Goal: Information Seeking & Learning: Learn about a topic

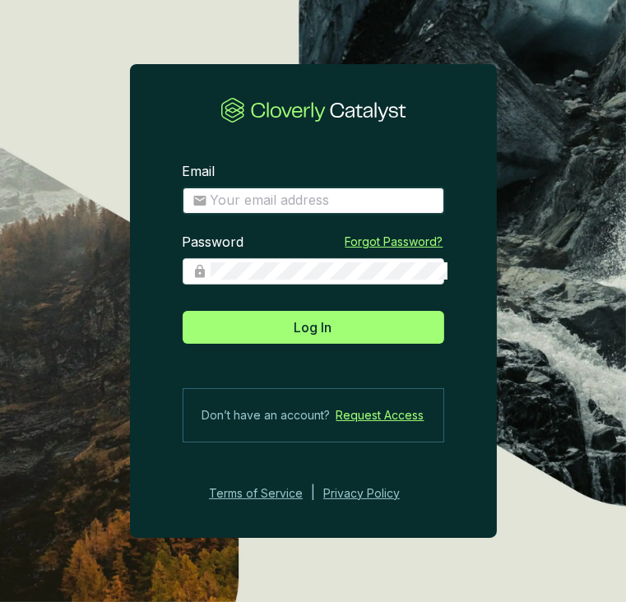
click at [315, 200] on input "Email" at bounding box center [323, 201] width 224 height 18
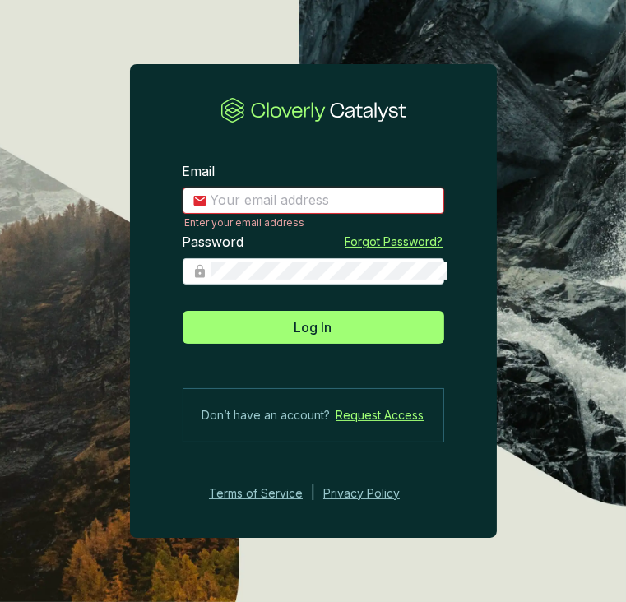
type input "[EMAIL_ADDRESS][DOMAIN_NAME]"
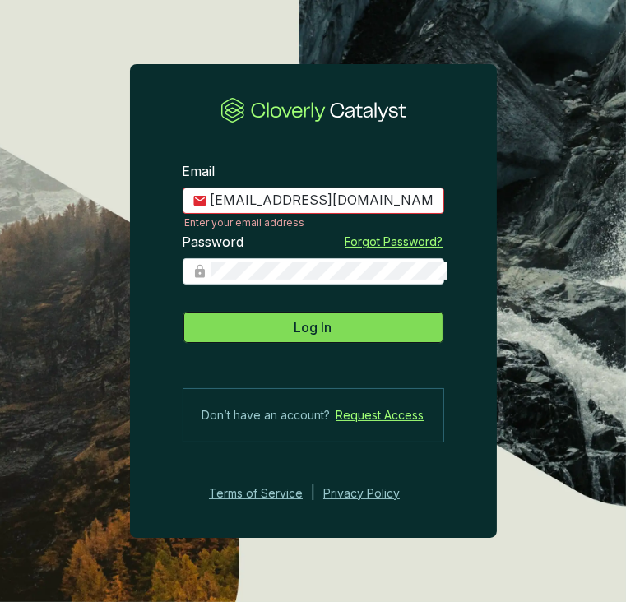
click at [288, 333] on button "Log In" at bounding box center [314, 327] width 262 height 33
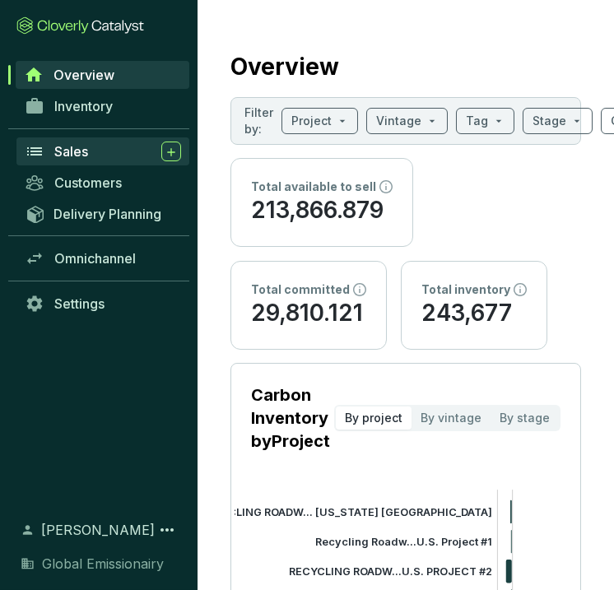
click at [87, 142] on div "Sales" at bounding box center [117, 152] width 127 height 20
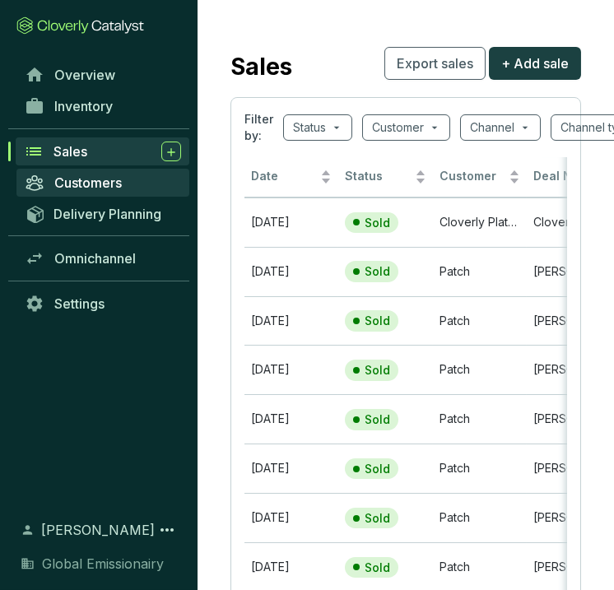
click at [122, 178] on link "Customers" at bounding box center [102, 183] width 173 height 28
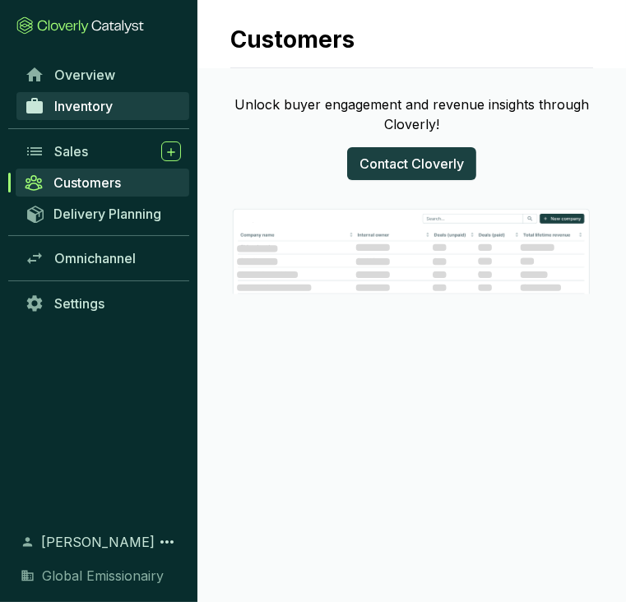
click at [86, 98] on span "Inventory" at bounding box center [83, 106] width 58 height 16
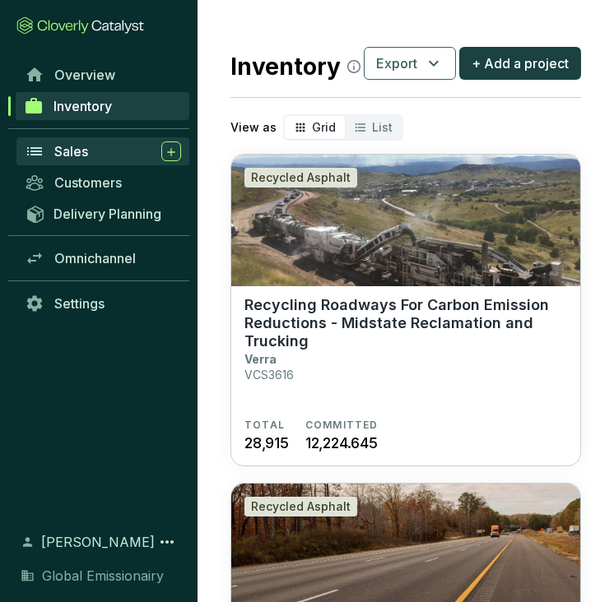
click at [72, 143] on span "Sales" at bounding box center [71, 151] width 34 height 16
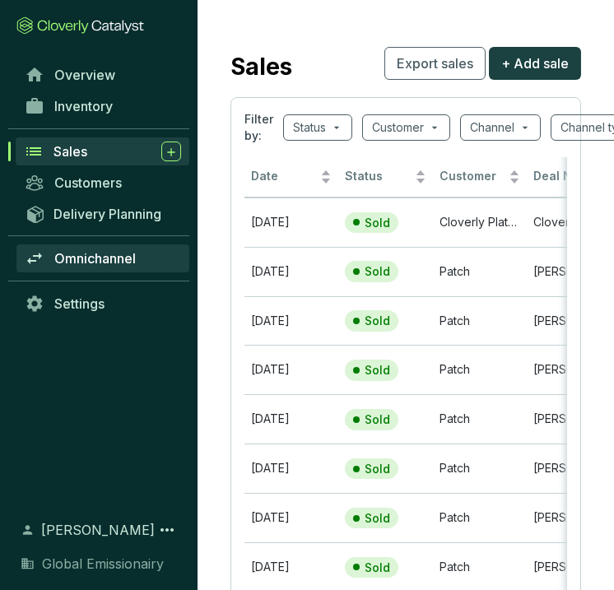
click at [89, 250] on span "Omnichannel" at bounding box center [94, 258] width 81 height 16
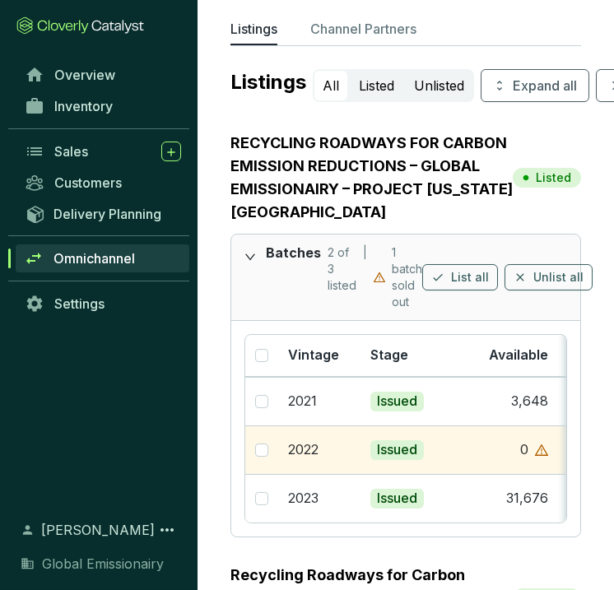
scroll to position [0, 164]
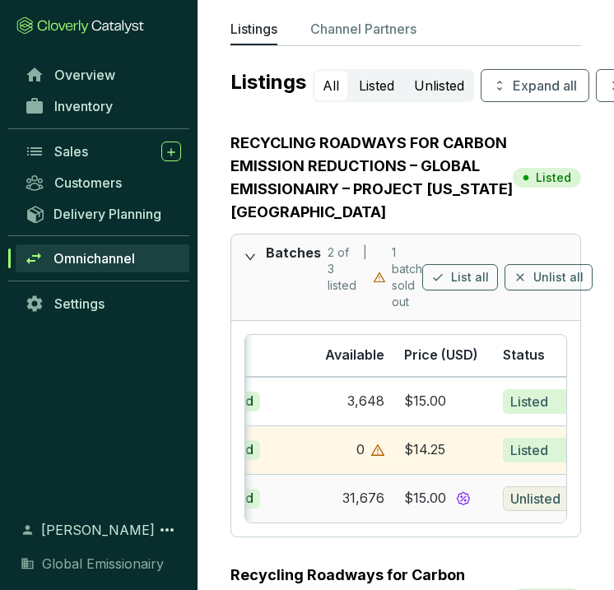
click at [543, 486] on button "Unlisted" at bounding box center [552, 498] width 99 height 25
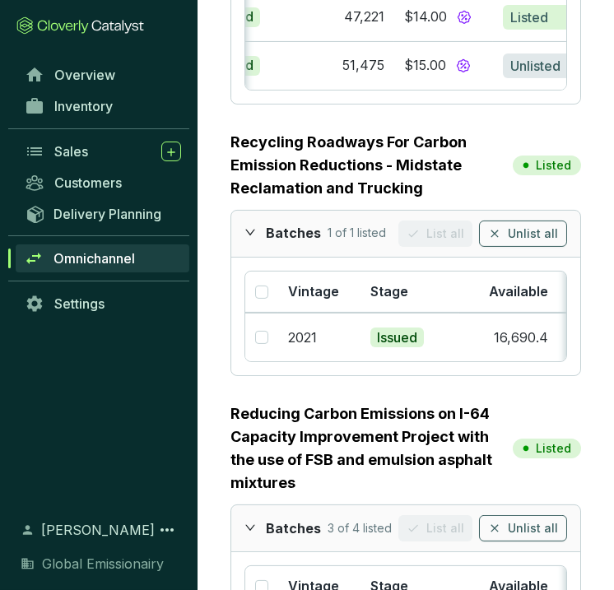
scroll to position [1291, 0]
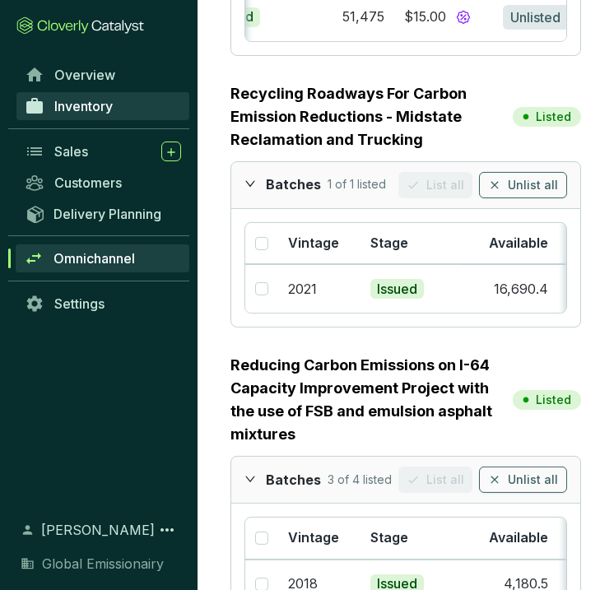
click at [100, 92] on link "Inventory" at bounding box center [102, 106] width 173 height 28
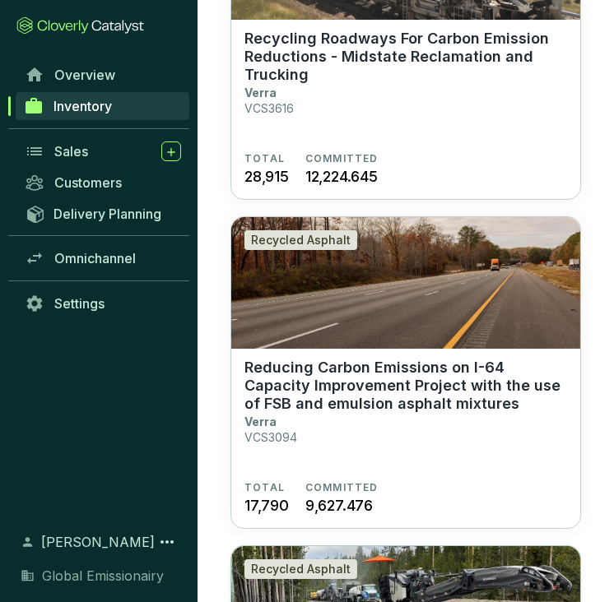
scroll to position [266, 0]
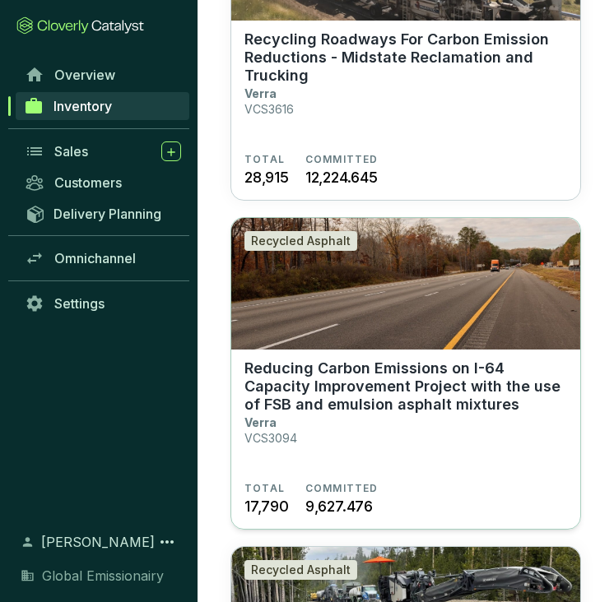
click at [363, 292] on img at bounding box center [405, 284] width 349 height 132
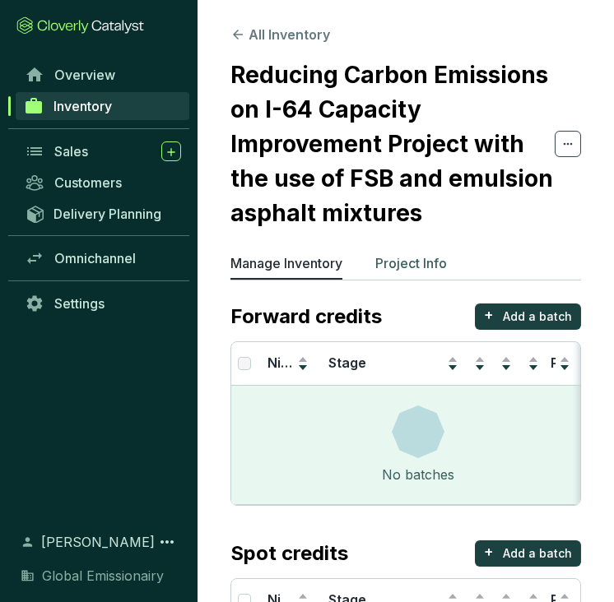
click at [375, 254] on p "Project Info" at bounding box center [411, 264] width 72 height 20
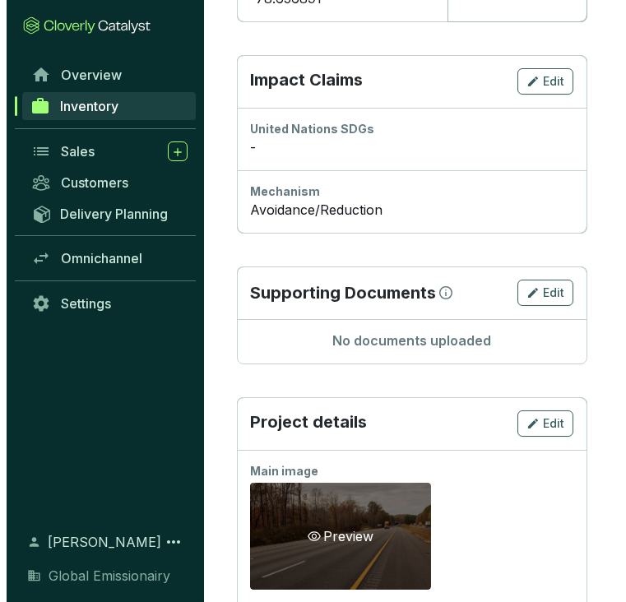
scroll to position [1139, 0]
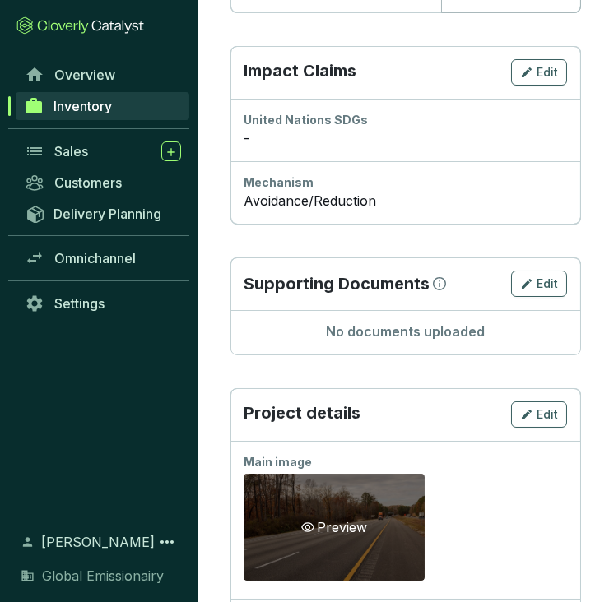
click at [364, 474] on div "Preview" at bounding box center [334, 527] width 181 height 107
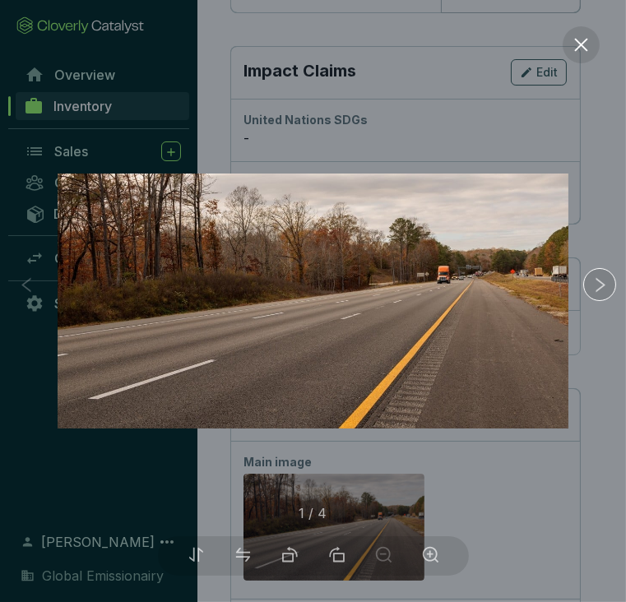
click at [457, 470] on div at bounding box center [313, 301] width 626 height 602
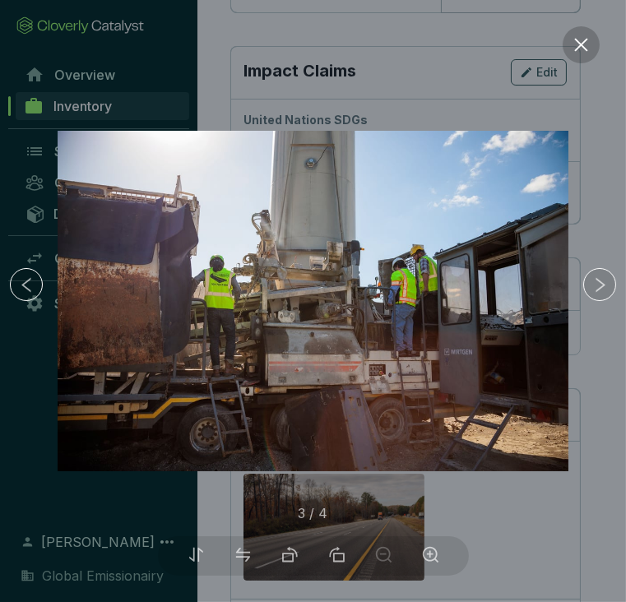
click at [576, 48] on icon "close" at bounding box center [581, 44] width 17 height 17
